Goal: Task Accomplishment & Management: Manage account settings

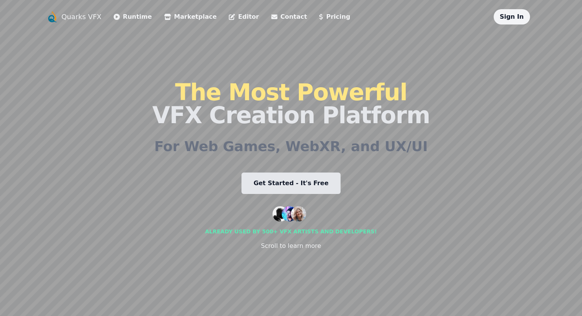
click at [524, 14] on link "Sign In" at bounding box center [512, 16] width 24 height 7
click at [271, 15] on link "Contact" at bounding box center [289, 16] width 36 height 9
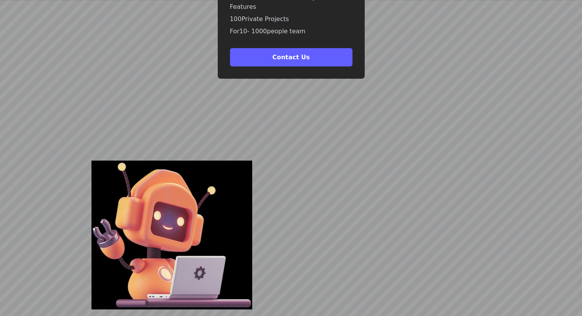
scroll to position [2105, 0]
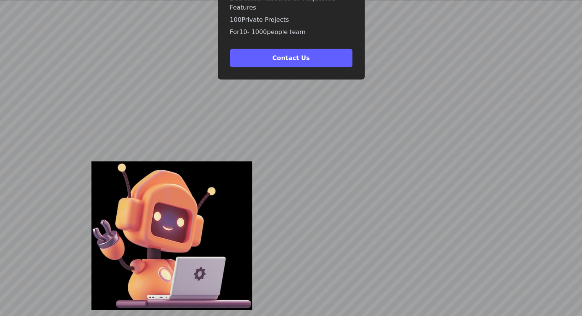
drag, startPoint x: 327, startPoint y: 77, endPoint x: 383, endPoint y: 119, distance: 69.7
click at [325, 159] on div at bounding box center [410, 235] width 239 height 153
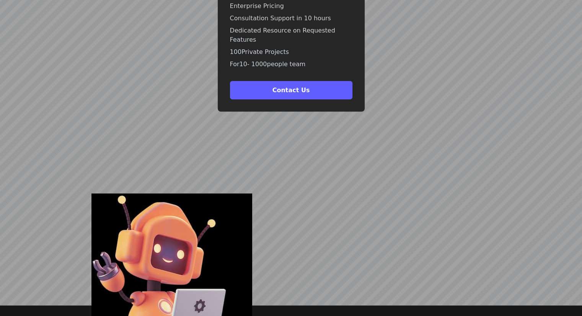
scroll to position [2029, 0]
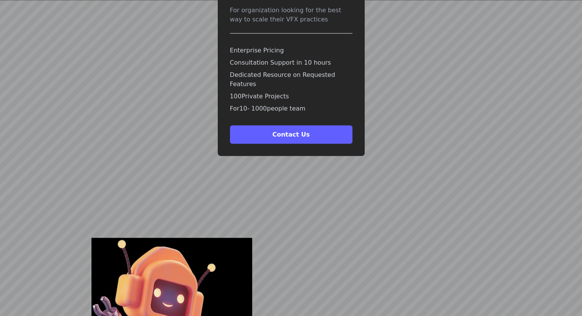
drag, startPoint x: 366, startPoint y: 82, endPoint x: 373, endPoint y: 101, distance: 20.5
click at [366, 162] on div at bounding box center [291, 312] width 478 height 300
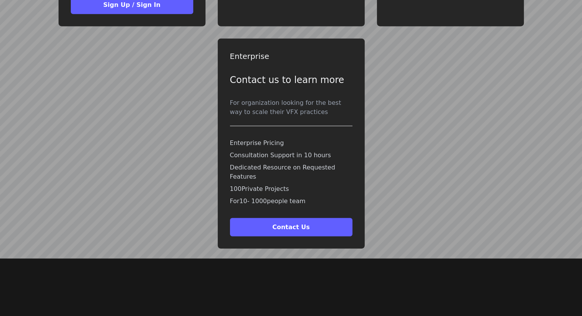
scroll to position [2067, 0]
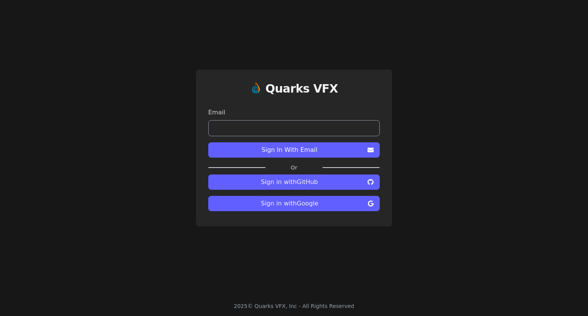
click at [250, 135] on input "email" at bounding box center [293, 128] width 171 height 16
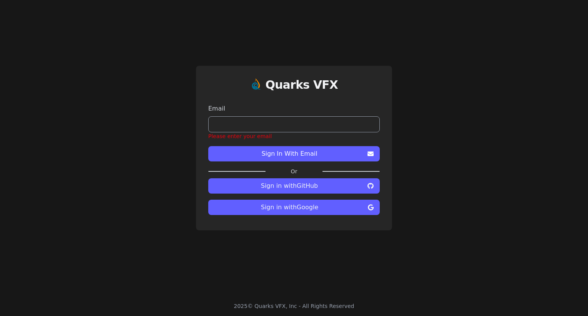
paste input "**********"
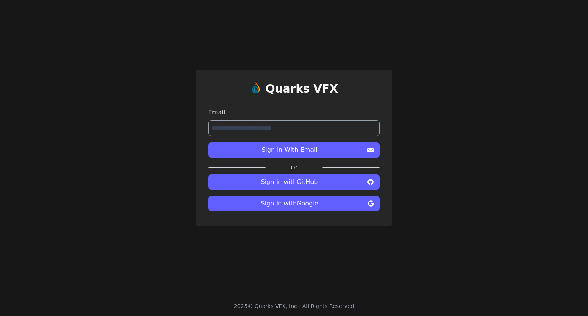
type input "**********"
click at [266, 150] on span "Sign In With Email" at bounding box center [289, 149] width 150 height 9
